Goal: Task Accomplishment & Management: Complete application form

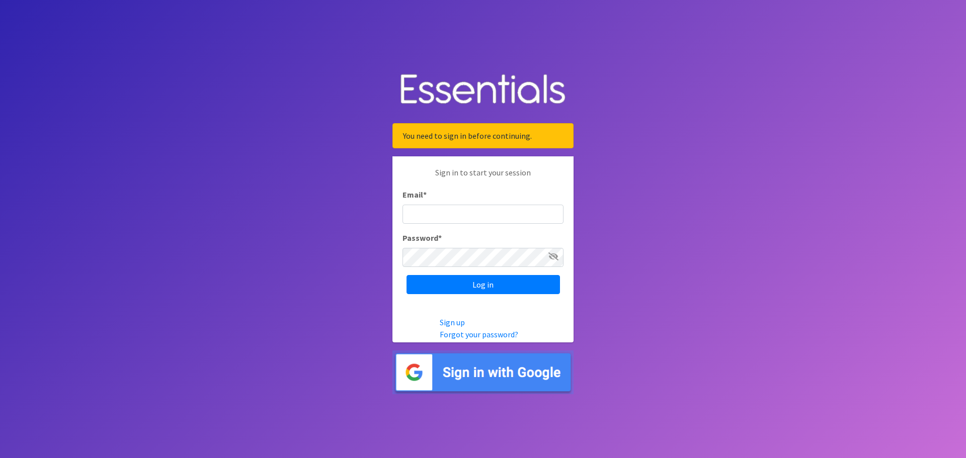
click at [464, 209] on input "Email *" at bounding box center [482, 214] width 161 height 19
type input "[PERSON_NAME][EMAIL_ADDRESS][PERSON_NAME][PERSON_NAME][DOMAIN_NAME]"
click at [406, 275] on input "Log in" at bounding box center [482, 284] width 153 height 19
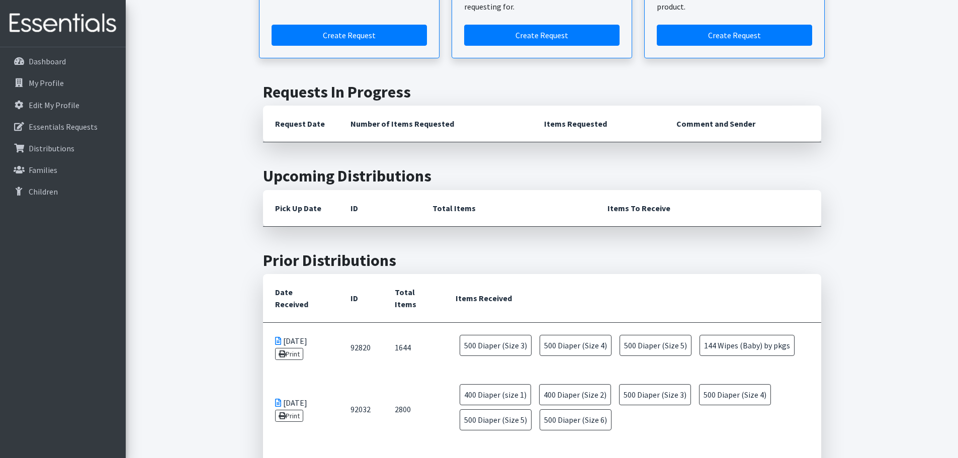
scroll to position [151, 0]
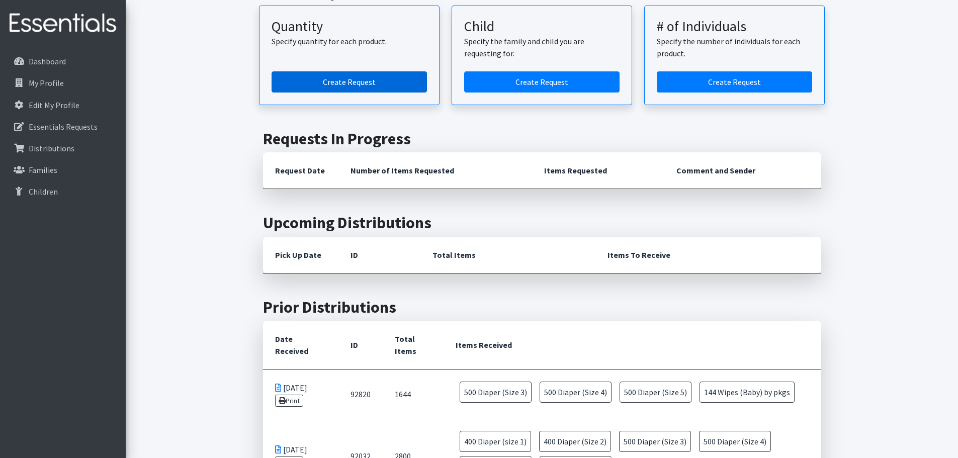
click at [380, 85] on link "Create Request" at bounding box center [349, 81] width 155 height 21
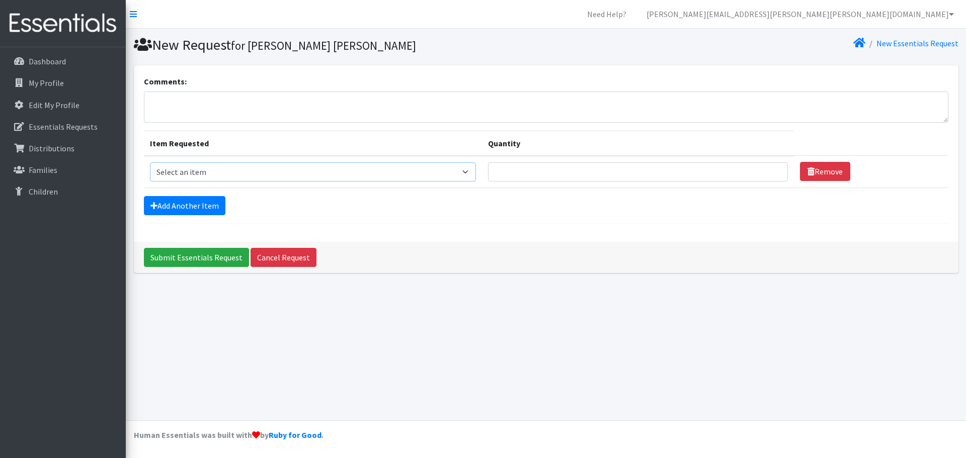
click at [309, 162] on select "Select an item Diaper (Size 2) Diaper (Size 3) Diaper (Size 4) Diaper (Size 5) …" at bounding box center [313, 171] width 326 height 19
select select "2961"
click at [150, 162] on select "Select an item Diaper (Size 2) Diaper (Size 3) Diaper (Size 4) Diaper (Size 5) …" at bounding box center [313, 171] width 326 height 19
click at [555, 175] on input "Quantity" at bounding box center [638, 171] width 300 height 19
type input "500"
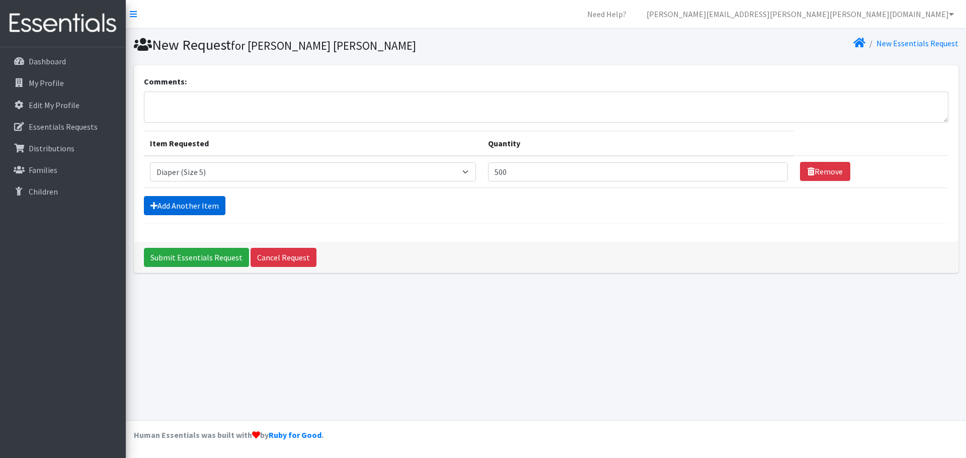
click at [210, 206] on link "Add Another Item" at bounding box center [184, 205] width 81 height 19
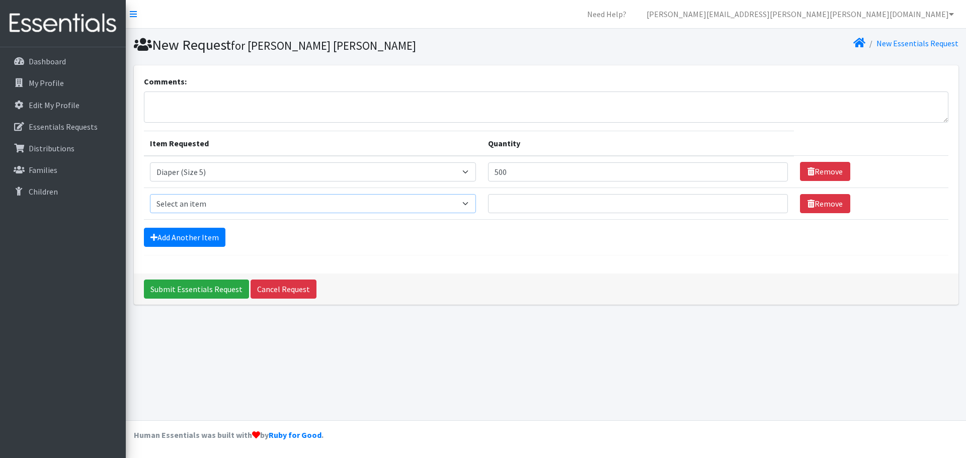
click at [215, 206] on select "Select an item Diaper (Size 2) Diaper (Size 3) Diaper (Size 4) Diaper (Size 5) …" at bounding box center [313, 203] width 326 height 19
select select "2950"
click at [150, 194] on select "Select an item Diaper (Size 2) Diaper (Size 3) Diaper (Size 4) Diaper (Size 5) …" at bounding box center [313, 203] width 326 height 19
click at [503, 206] on input "Quantity" at bounding box center [638, 203] width 300 height 19
type input "500"
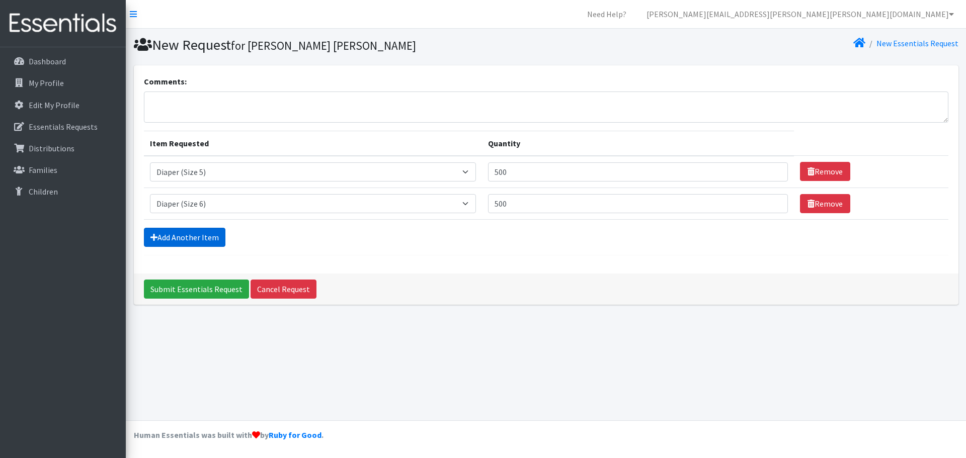
click at [160, 232] on link "Add Another Item" at bounding box center [184, 237] width 81 height 19
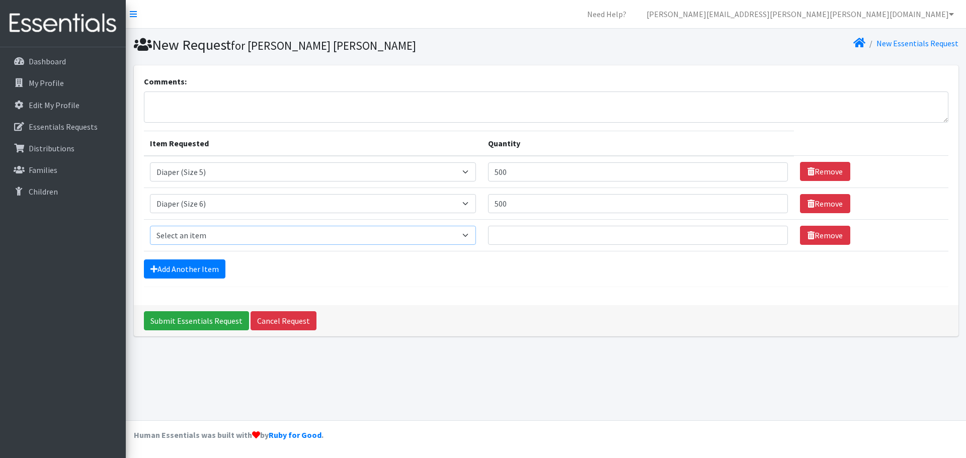
click at [193, 232] on select "Select an item Diaper (Size 2) Diaper (Size 3) Diaper (Size 4) Diaper (Size 5) …" at bounding box center [313, 235] width 326 height 19
select select "2930"
click at [150, 226] on select "Select an item Diaper (Size 2) Diaper (Size 3) Diaper (Size 4) Diaper (Size 5) …" at bounding box center [313, 235] width 326 height 19
click at [567, 239] on input "Quantity" at bounding box center [638, 235] width 300 height 19
type input "50"
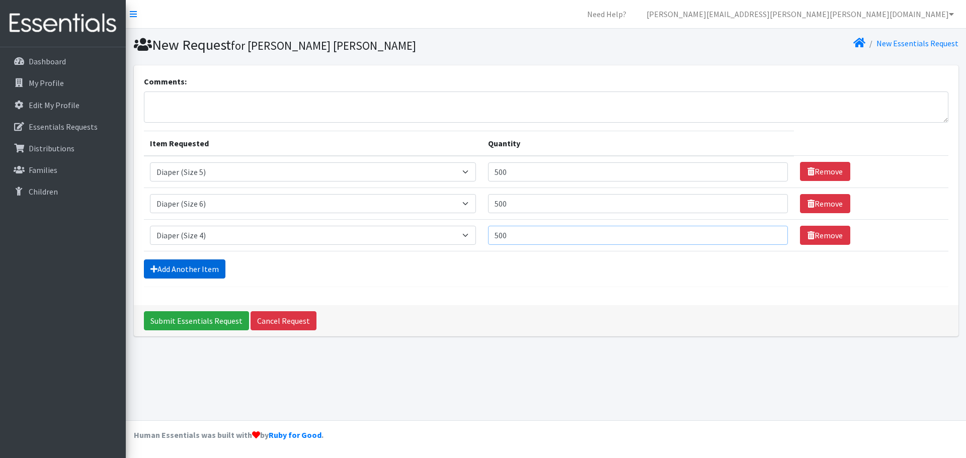
type input "500"
click at [199, 268] on link "Add Another Item" at bounding box center [184, 269] width 81 height 19
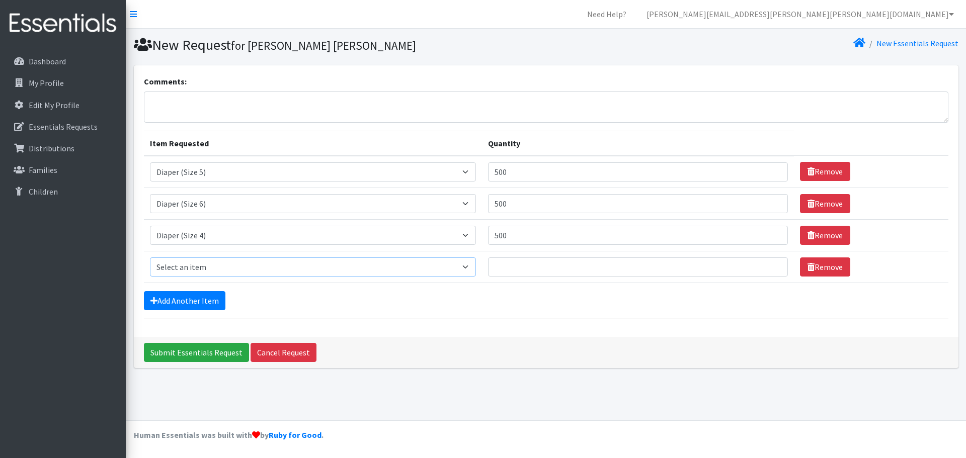
click at [208, 268] on select "Select an item Diaper (Size 2) Diaper (Size 3) Diaper (Size 4) Diaper (Size 5) …" at bounding box center [313, 267] width 326 height 19
select select "2960"
click at [150, 258] on select "Select an item Diaper (Size 2) Diaper (Size 3) Diaper (Size 4) Diaper (Size 5) …" at bounding box center [313, 267] width 326 height 19
click at [514, 267] on input "Quantity" at bounding box center [638, 267] width 300 height 19
type input "500"
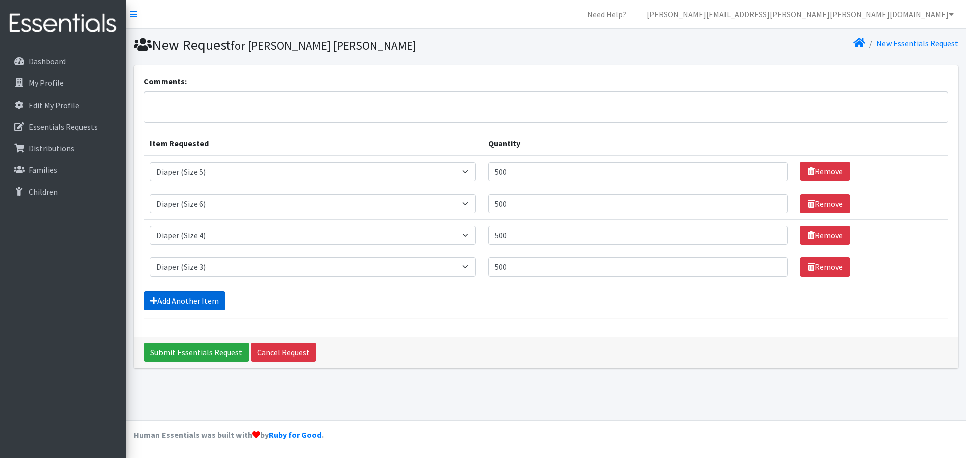
click at [176, 295] on link "Add Another Item" at bounding box center [184, 300] width 81 height 19
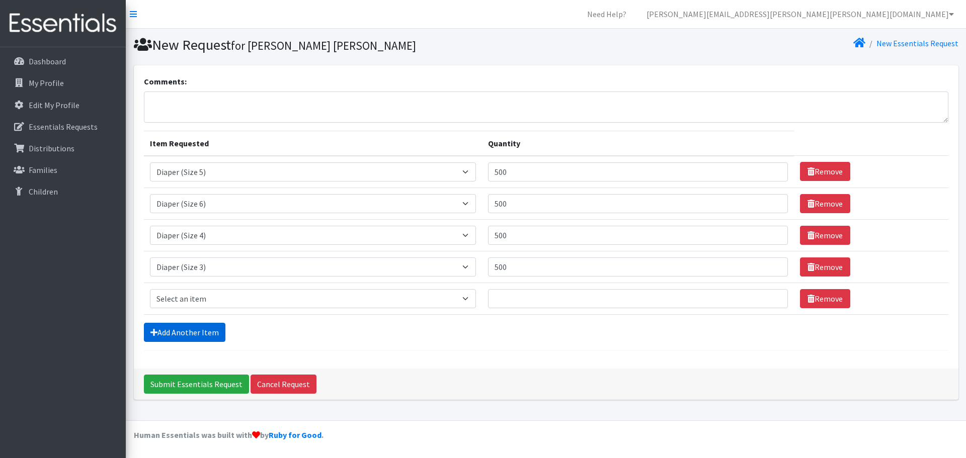
click at [195, 330] on link "Add Another Item" at bounding box center [184, 332] width 81 height 19
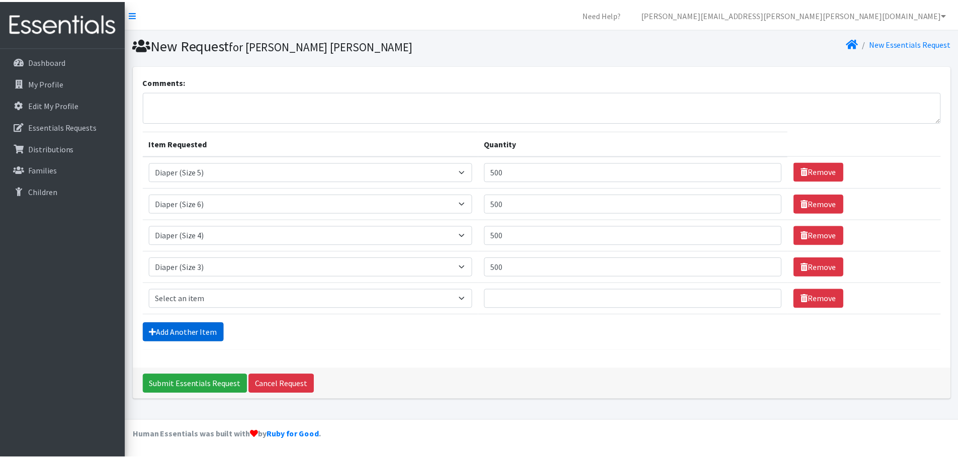
scroll to position [19, 0]
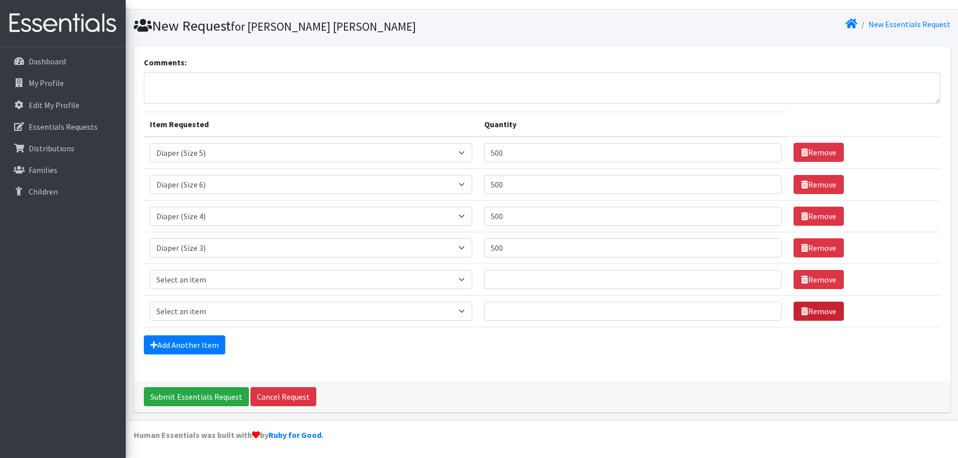
click at [801, 307] on icon at bounding box center [804, 311] width 7 height 8
click at [413, 279] on select "Select an item Diaper (Size 2) Diaper (Size 3) Diaper (Size 4) Diaper (Size 5) …" at bounding box center [311, 279] width 323 height 19
select select "2937"
click at [150, 270] on select "Select an item Diaper (Size 2) Diaper (Size 3) Diaper (Size 4) Diaper (Size 5) …" at bounding box center [311, 279] width 323 height 19
click at [505, 280] on input "Quantity" at bounding box center [632, 279] width 297 height 19
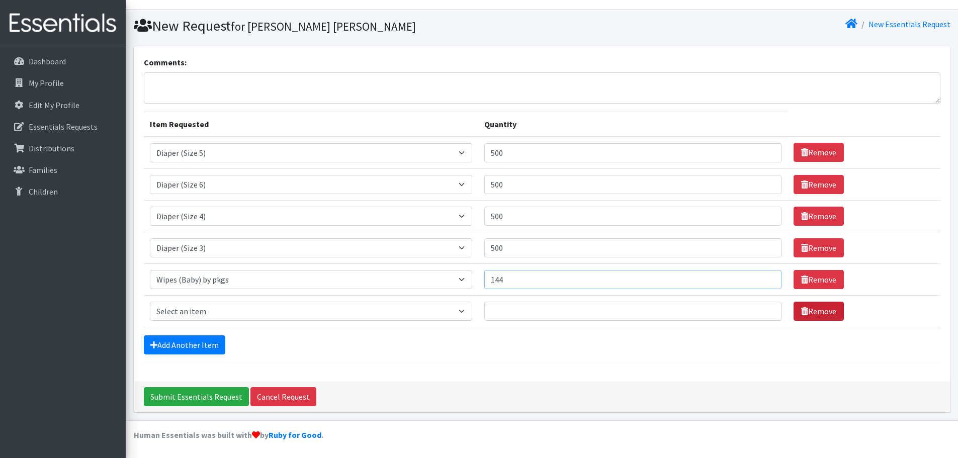
type input "144"
click at [804, 313] on link "Remove" at bounding box center [819, 311] width 50 height 19
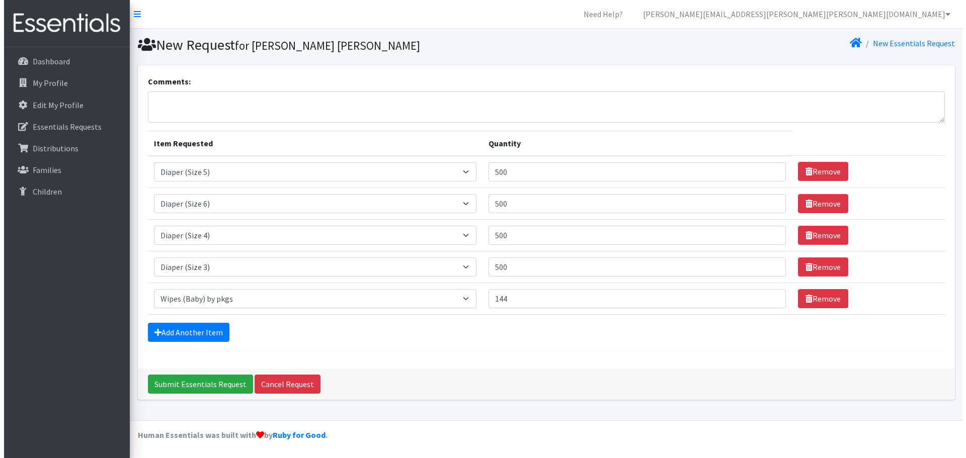
scroll to position [0, 0]
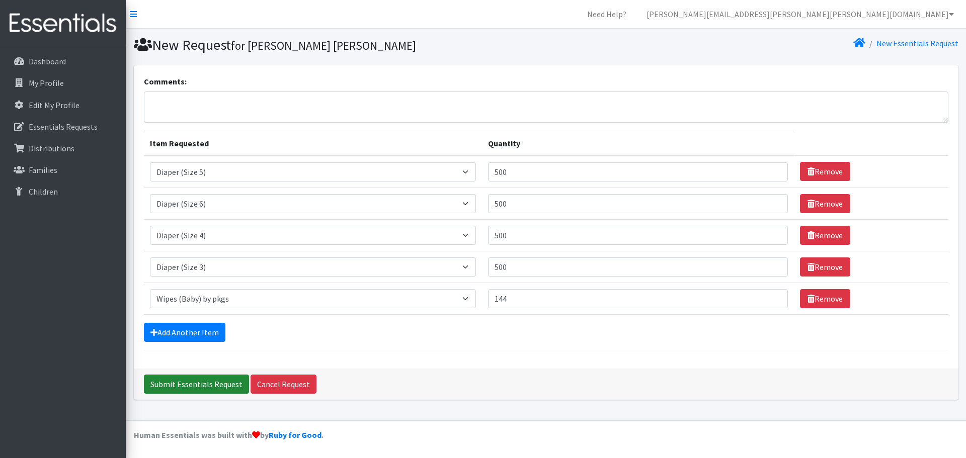
click at [237, 381] on input "Submit Essentials Request" at bounding box center [196, 384] width 105 height 19
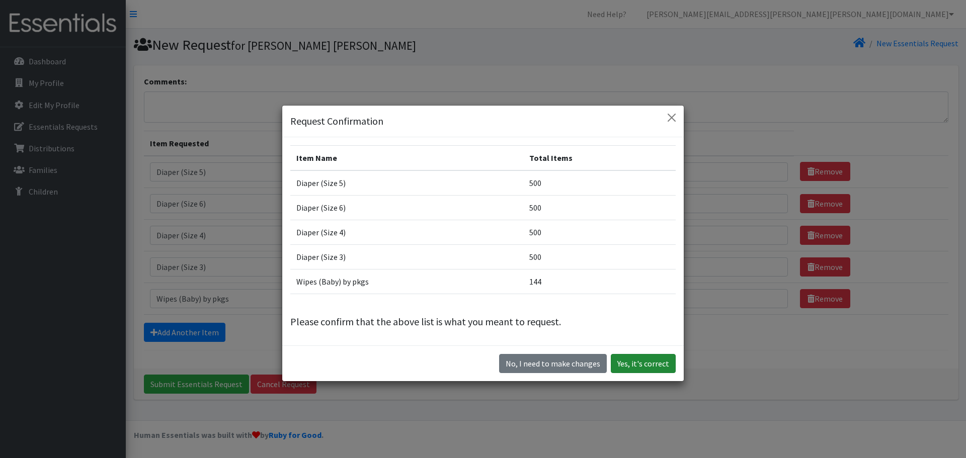
click at [638, 358] on button "Yes, it's correct" at bounding box center [643, 363] width 65 height 19
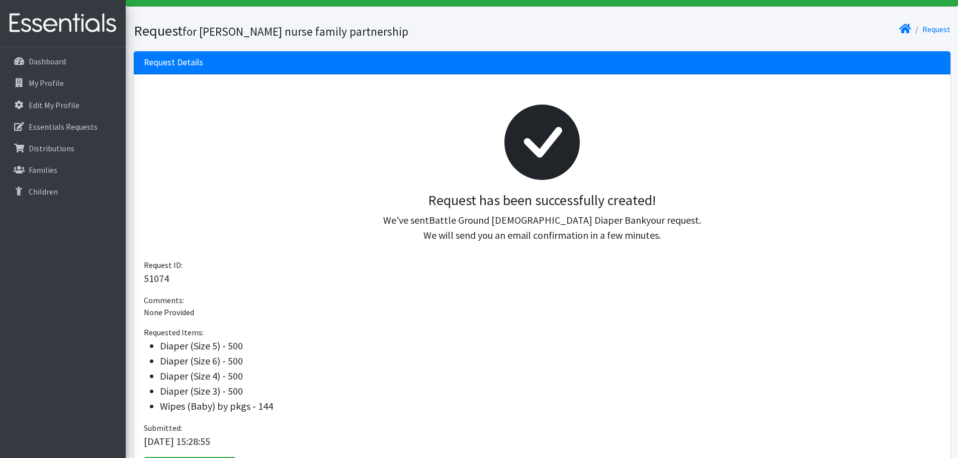
scroll to position [129, 0]
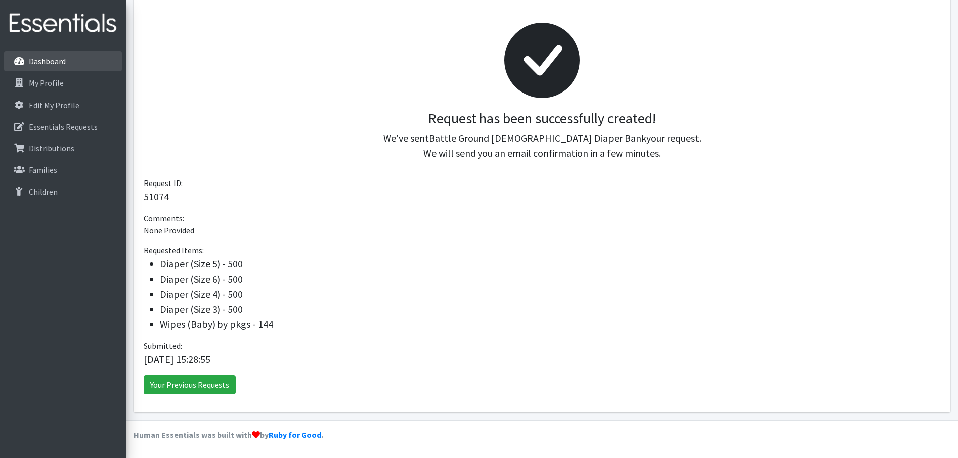
click at [52, 69] on link "Dashboard" at bounding box center [63, 61] width 118 height 20
